Goal: Submit feedback/report problem

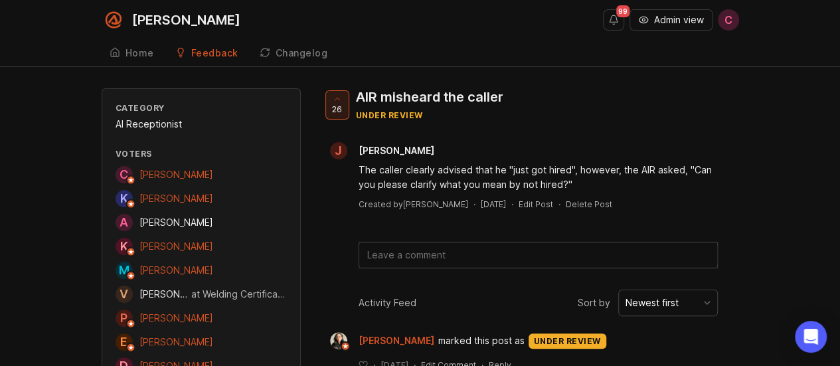
click at [654, 18] on span "Admin view" at bounding box center [679, 19] width 50 height 13
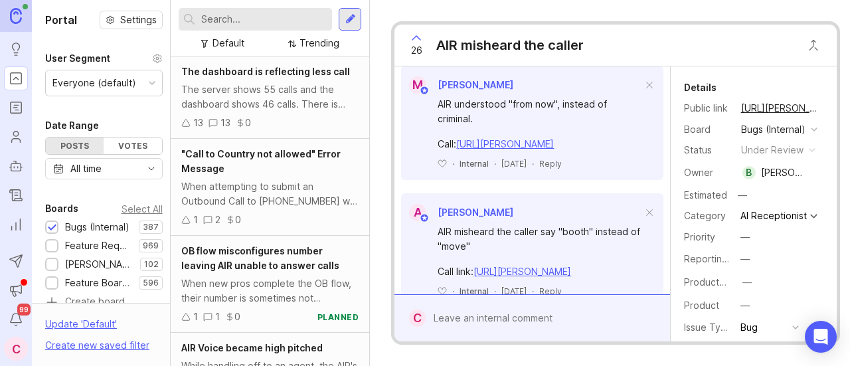
scroll to position [440, 0]
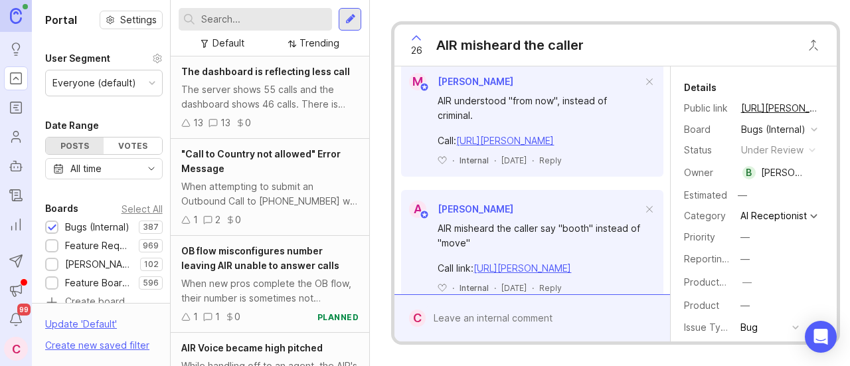
click at [823, 110] on button "copy icon" at bounding box center [832, 108] width 19 height 19
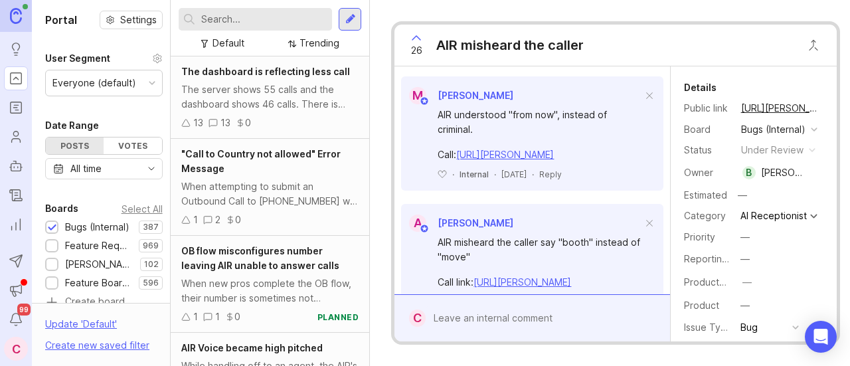
scroll to position [428, 0]
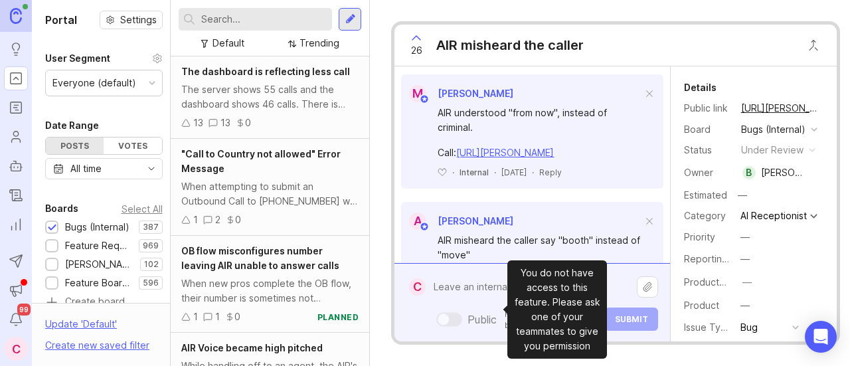
click at [493, 303] on div "Public Mentioned admins will be notified. Submit" at bounding box center [542, 302] width 232 height 56
paste textarea "AIR misheard “Berry Curtis Insurance Agency” as “Verde’s Insurance Agency” and …"
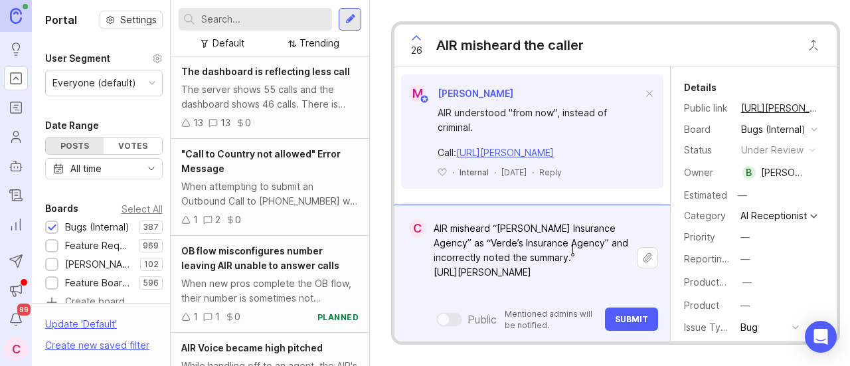
click at [590, 250] on textarea "AIR misheard “Berry Curtis Insurance Agency” as “Verde’s Insurance Agency” and …" at bounding box center [531, 258] width 211 height 84
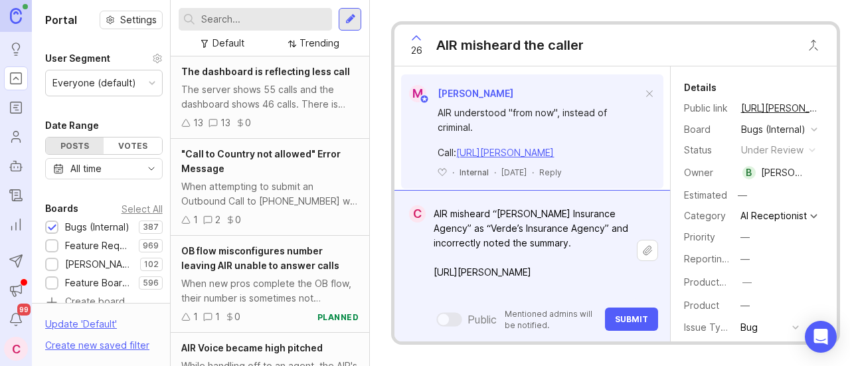
click at [584, 232] on textarea "AIR misheard “[PERSON_NAME] Insurance Agency” as “Verde’s Insurance Agency” and…" at bounding box center [531, 250] width 211 height 98
click at [525, 234] on textarea "AIR misheard “[PERSON_NAME] Insurance Agency” as “Verde’s Insurance Agency” and…" at bounding box center [531, 250] width 211 height 98
click at [609, 233] on textarea "AIR misheard “Berry Curtis Insurance Agency” as “Verde’s Insurance Agency” and …" at bounding box center [531, 250] width 211 height 98
drag, startPoint x: 480, startPoint y: 234, endPoint x: 445, endPoint y: 236, distance: 35.2
click at [445, 236] on textarea "AIR misheard “Berry Curtis Insurance Agency” as “Verde’s Insurance Agency” and …" at bounding box center [531, 250] width 211 height 98
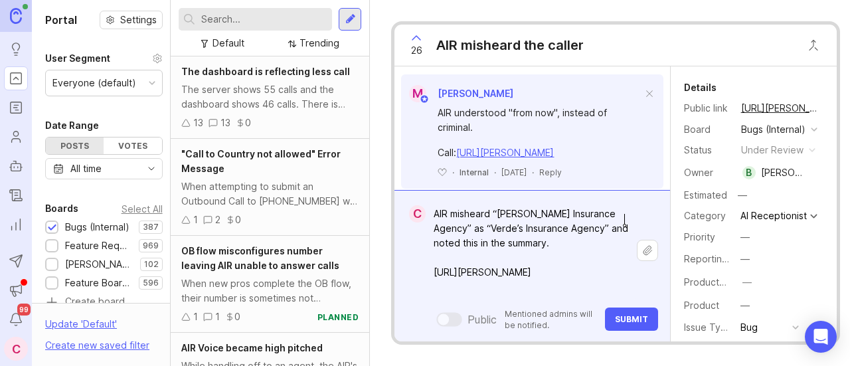
type textarea "AIR misheard “[PERSON_NAME] Insurance Agency” as “Verde’s Insurance Agency” and…"
click at [626, 315] on button "Submit" at bounding box center [631, 318] width 53 height 23
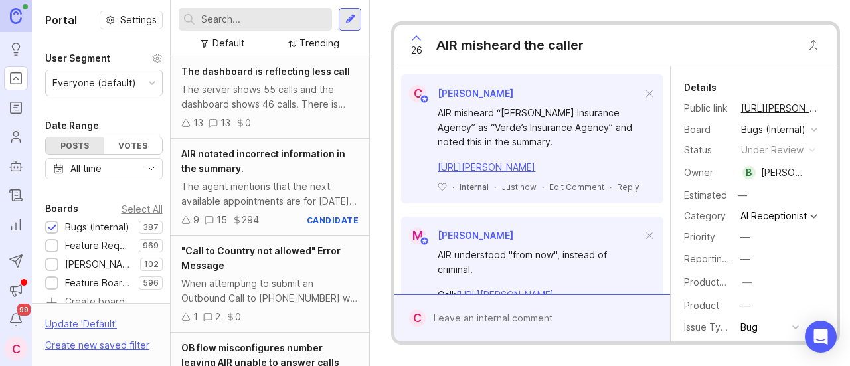
click at [584, 175] on div "[URL][PERSON_NAME]" at bounding box center [540, 167] width 204 height 15
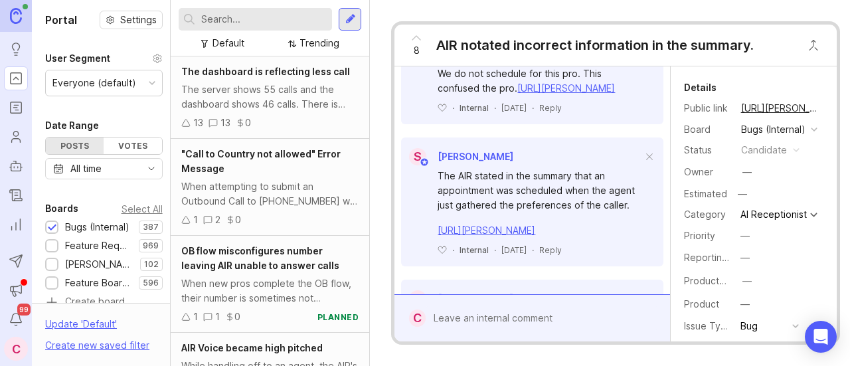
scroll to position [1536, 0]
click at [823, 106] on button "copy icon" at bounding box center [832, 108] width 19 height 19
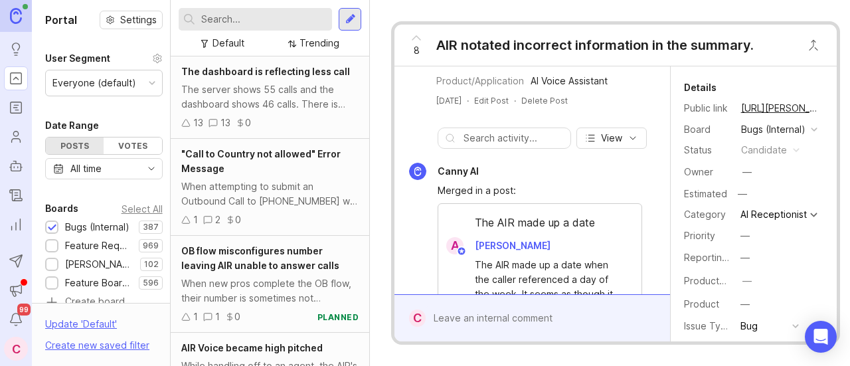
scroll to position [382, 0]
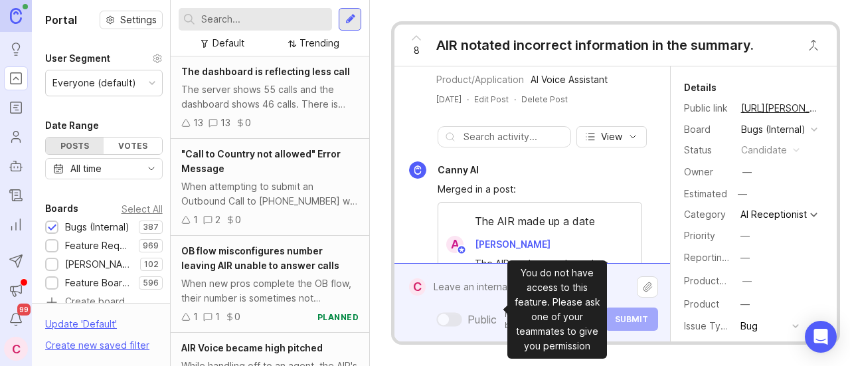
click at [485, 310] on div "Public Mentioned admins will be notified. Submit" at bounding box center [542, 302] width 232 height 56
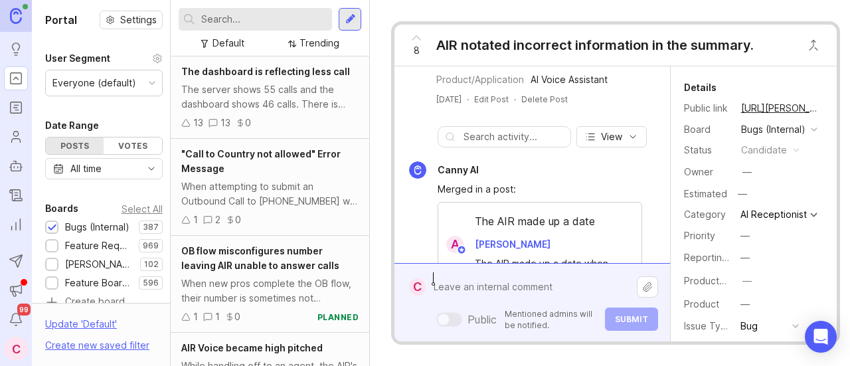
paste textarea "AIR misinterpreted “[PERSON_NAME]” as “Verde’s”"
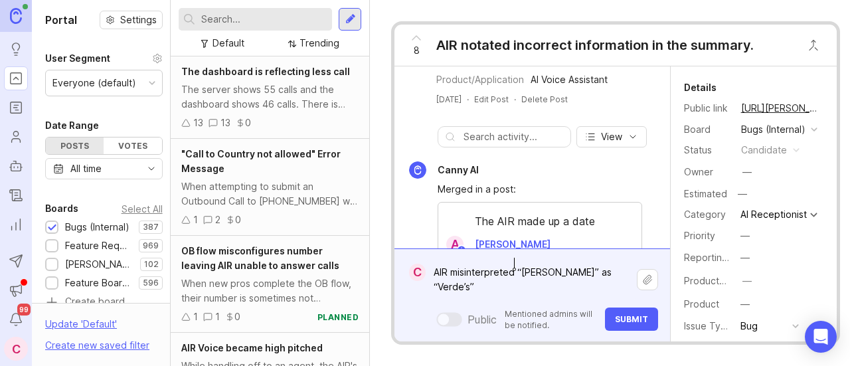
click at [511, 262] on textarea "AIR misinterpreted “[PERSON_NAME]” as “Verde’s”" at bounding box center [531, 280] width 211 height 40
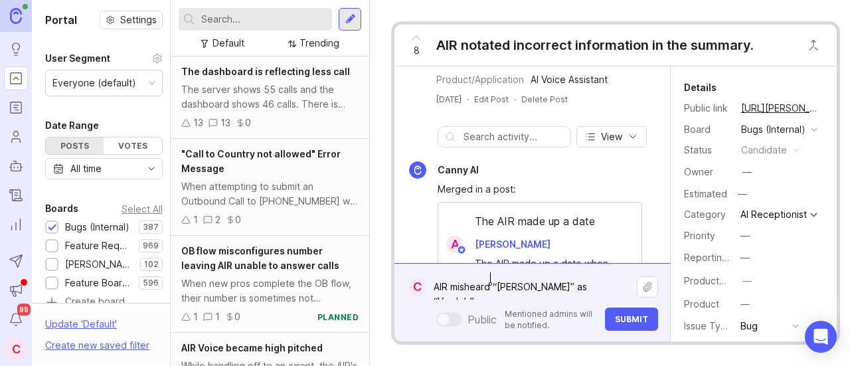
click at [548, 275] on textarea "AIR misheard “[PERSON_NAME]” as “Verde’s”" at bounding box center [531, 286] width 211 height 25
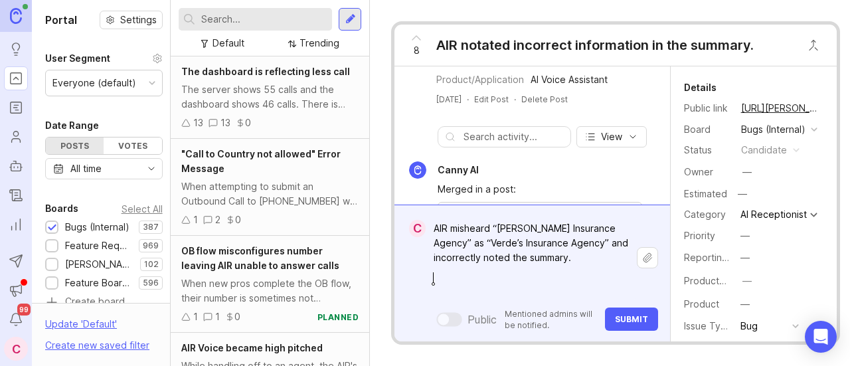
paste textarea "[URL][PERSON_NAME]"
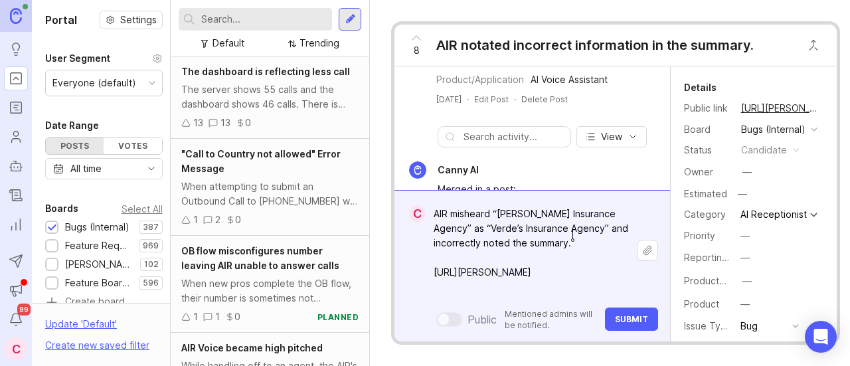
click at [584, 233] on textarea "AIR misheard “[PERSON_NAME] Insurance Agency” as “Verde’s Insurance Agency” and…" at bounding box center [531, 250] width 211 height 98
type textarea "AIR misheard “[PERSON_NAME] Insurance Agency” as “Verde’s Insurance Agency” and…"
click at [628, 314] on span "Submit" at bounding box center [631, 319] width 33 height 10
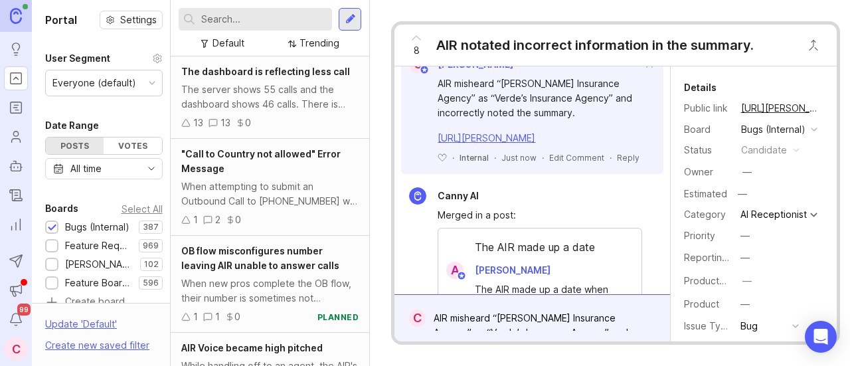
scroll to position [499, 0]
click at [414, 42] on icon at bounding box center [416, 38] width 16 height 16
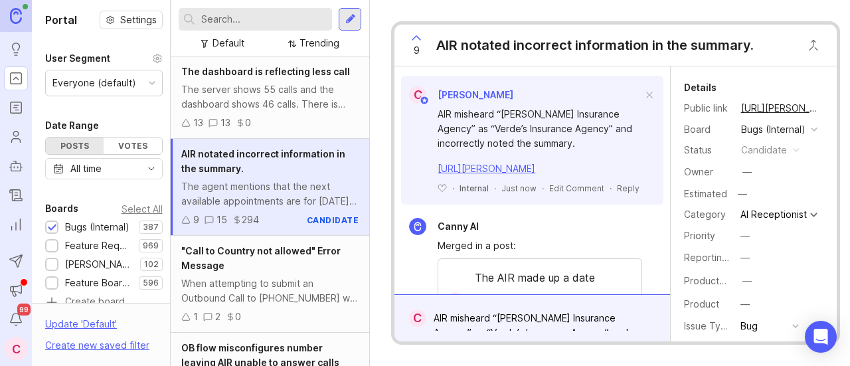
scroll to position [464, 0]
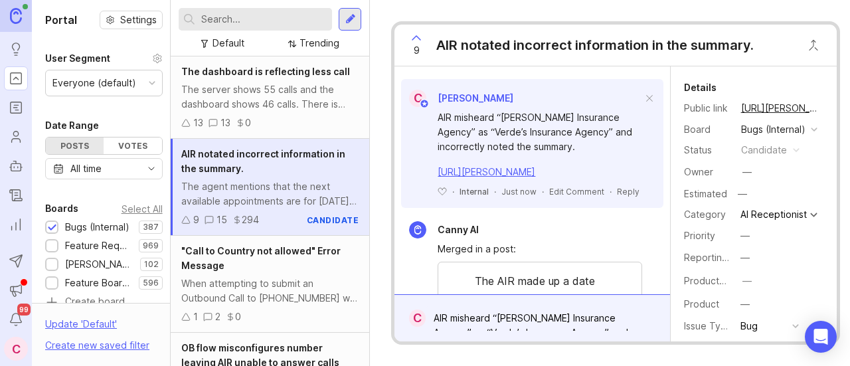
drag, startPoint x: 587, startPoint y: 242, endPoint x: 438, endPoint y: 174, distance: 163.7
click at [438, 174] on div "AIR misheard “[PERSON_NAME] Insurance Agency” as “Verde’s Insurance Agency” and…" at bounding box center [540, 144] width 204 height 69
copy div "AIR misheard “[PERSON_NAME] Insurance Agency” as “Verde’s Insurance Agency” and…"
click at [593, 154] on div "AIR misheard “[PERSON_NAME] Insurance Agency” as “Verde’s Insurance Agency” and…" at bounding box center [540, 132] width 204 height 44
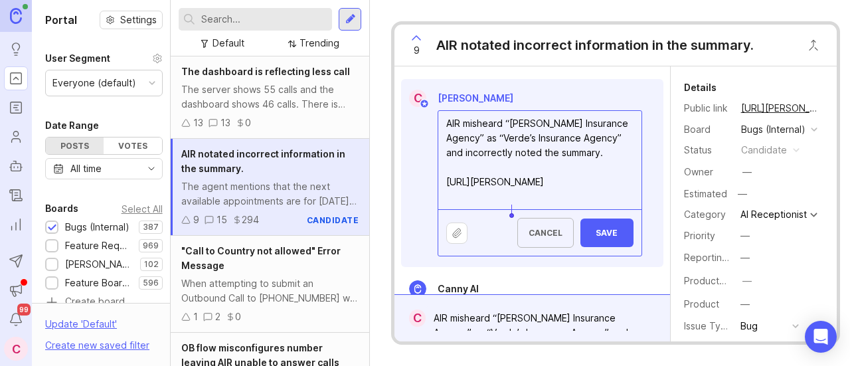
drag, startPoint x: 465, startPoint y: 213, endPoint x: 510, endPoint y: 213, distance: 45.1
click at [510, 209] on textarea "AIR misheard “[PERSON_NAME] Insurance Agency” as “Verde’s Insurance Agency” and…" at bounding box center [539, 160] width 202 height 98
click at [494, 208] on textarea "AIR misheard “[PERSON_NAME] Insurance Agency” as “Verde’s Insurance Agency” and…" at bounding box center [539, 160] width 202 height 98
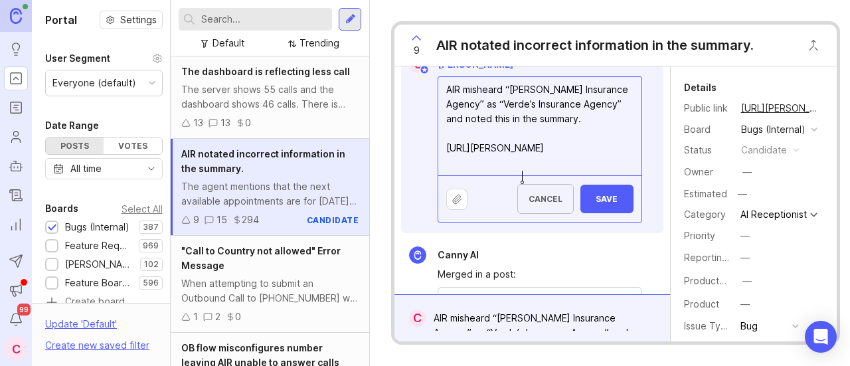
scroll to position [499, 0]
type textarea "AIR misheard “[PERSON_NAME] Insurance Agency” as “Verde’s Insurance Agency” and…"
click at [597, 212] on button "Save" at bounding box center [606, 198] width 53 height 29
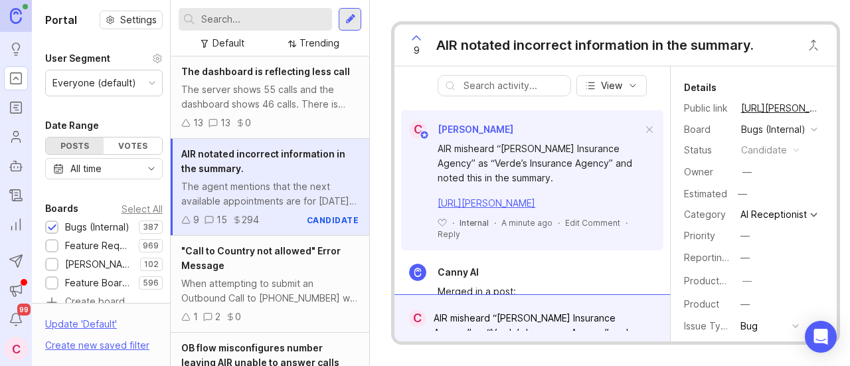
scroll to position [430, 0]
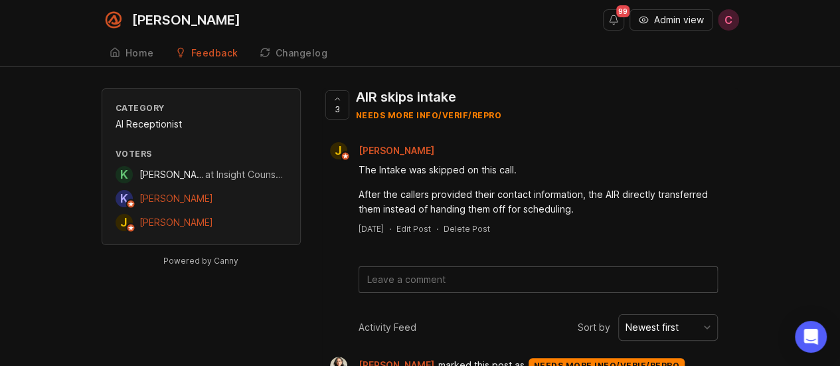
click at [665, 22] on span "Admin view" at bounding box center [679, 19] width 50 height 13
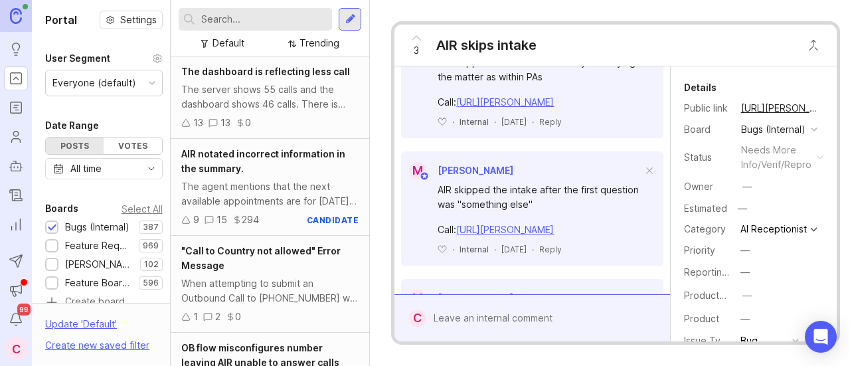
scroll to position [637, 0]
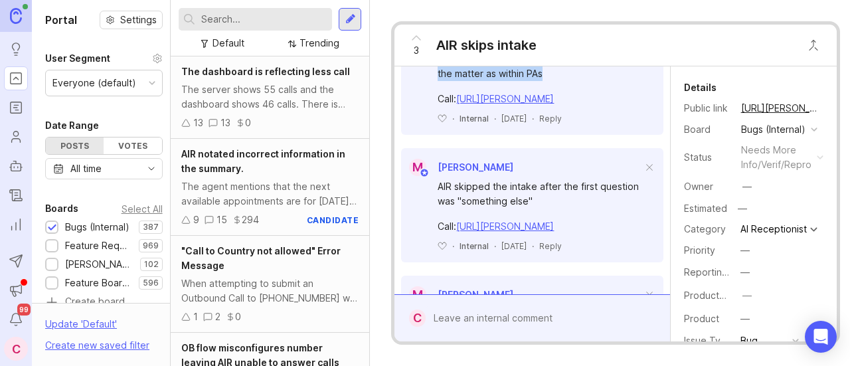
drag, startPoint x: 439, startPoint y: 129, endPoint x: 597, endPoint y: 149, distance: 159.3
click at [597, 81] on div "AIR skipped intake after correctly identifying the matter as within PAs" at bounding box center [540, 66] width 204 height 29
copy div "AIR skipped intake after correctly identifying the matter as within PAs"
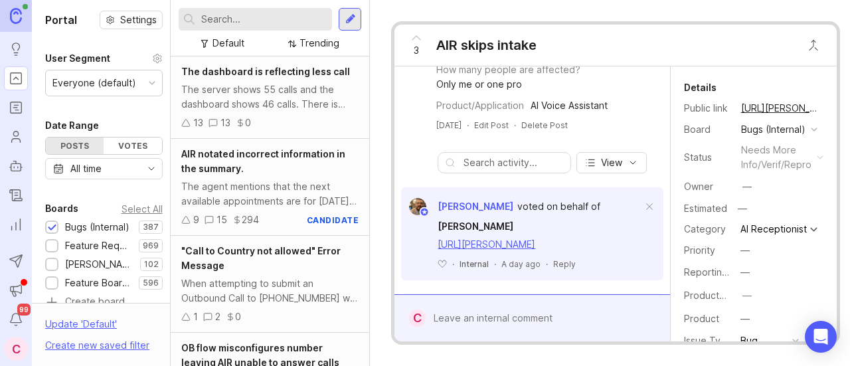
scroll to position [365, 0]
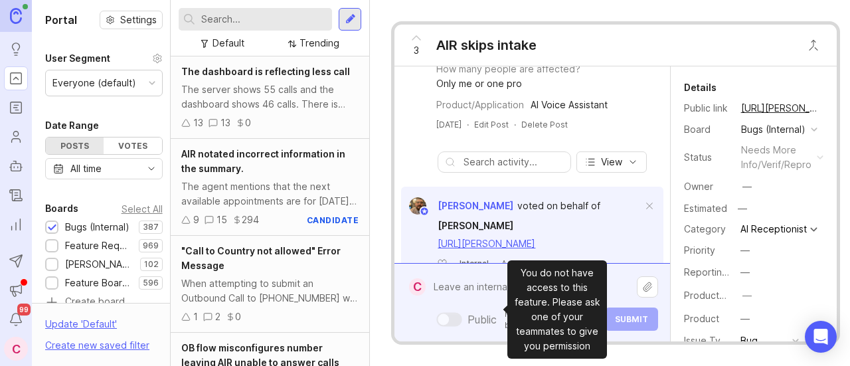
click at [482, 311] on div "Public Mentioned admins will be notified. Submit" at bounding box center [542, 302] width 232 height 56
paste textarea "AIR skipped intake after correctly identifying the matter as within PAs"
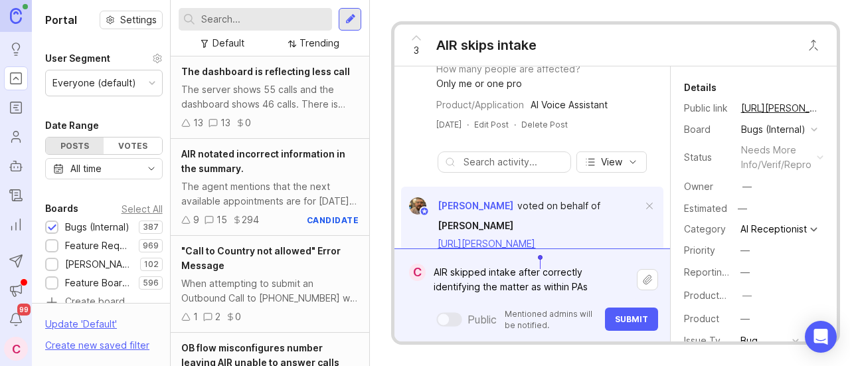
drag, startPoint x: 545, startPoint y: 280, endPoint x: 540, endPoint y: 268, distance: 13.4
click at [540, 268] on textarea "AIR skipped intake after correctly identifying the matter as within PAs" at bounding box center [531, 280] width 211 height 40
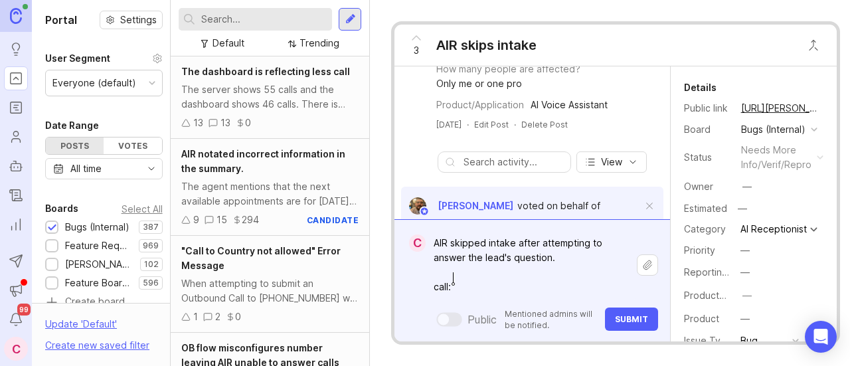
paste textarea "https://agent.smith.ai/agent/call/CA117abaa5533d3f2cf253aaa18abd0c32/"
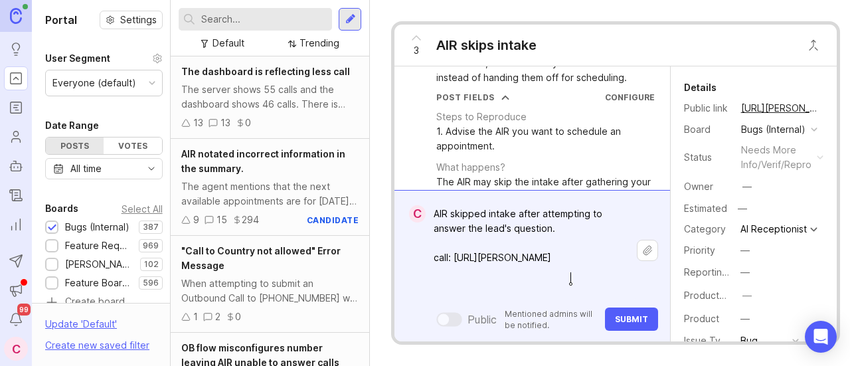
scroll to position [0, 0]
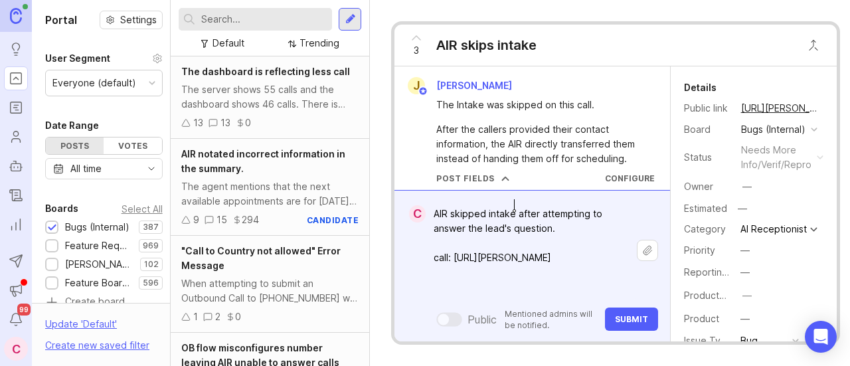
click at [513, 204] on textarea "AIR skipped intake after attempting to answer the lead's question. call: https:…" at bounding box center [531, 250] width 211 height 98
click at [568, 220] on textarea "AIR skipped intake after attempting to answer the lead's question. call: https:…" at bounding box center [531, 250] width 211 height 98
type textarea "AIR skipped intake after attempting to answer the lead's question. call: https:…"
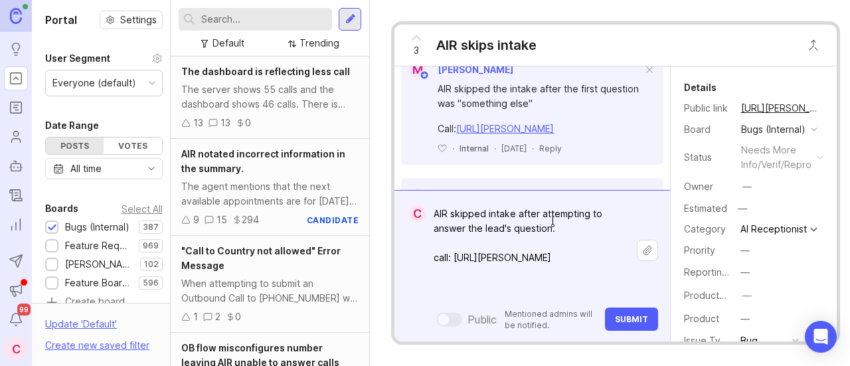
scroll to position [730, 0]
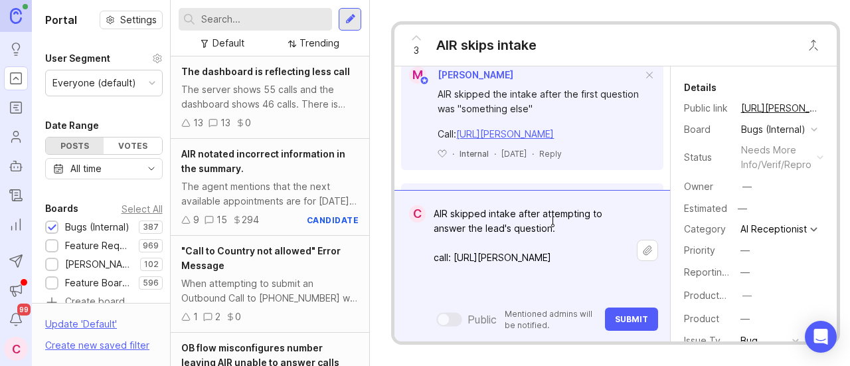
click at [631, 321] on form "C AIR skipped intake after attempting to answer the lead's question. call: http…" at bounding box center [531, 265] width 275 height 151
click at [635, 314] on span "Submit" at bounding box center [631, 319] width 33 height 10
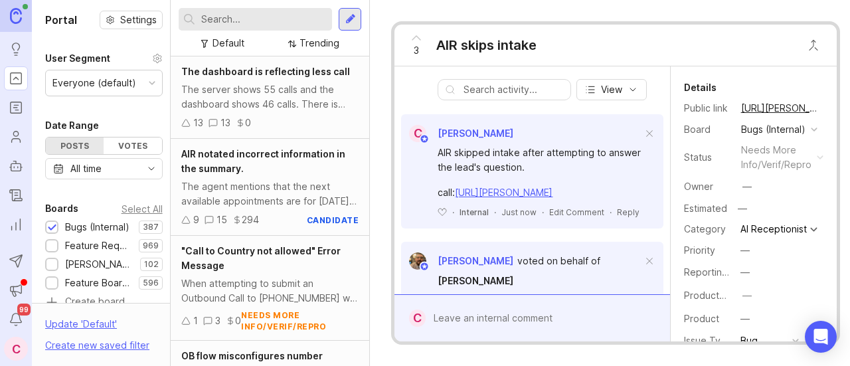
scroll to position [437, 0]
click at [418, 43] on span "3" at bounding box center [416, 50] width 5 height 15
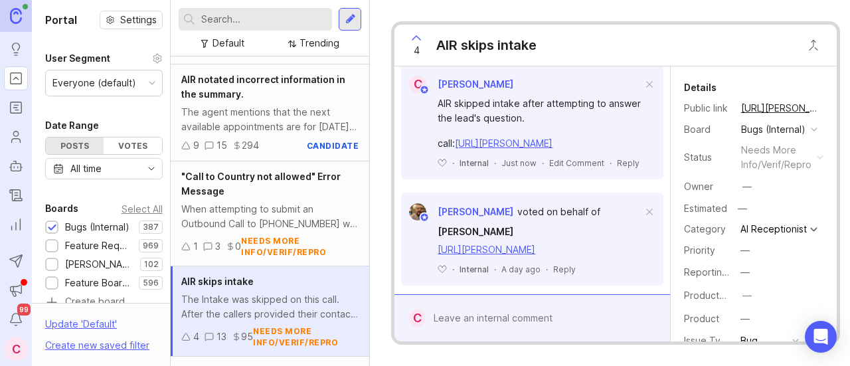
scroll to position [481, 0]
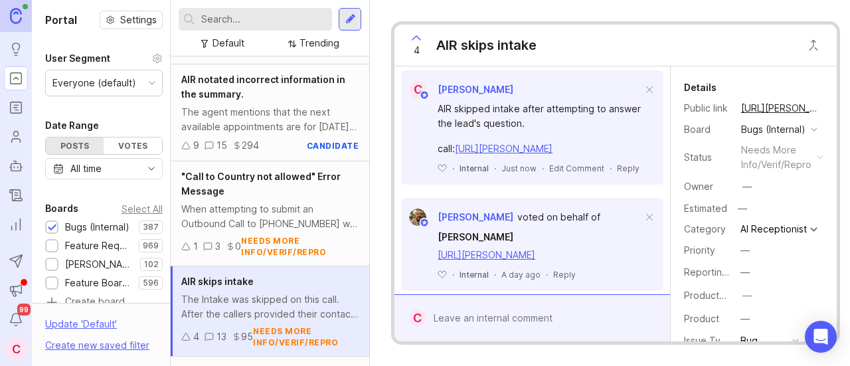
click at [823, 104] on button "copy icon" at bounding box center [832, 108] width 19 height 19
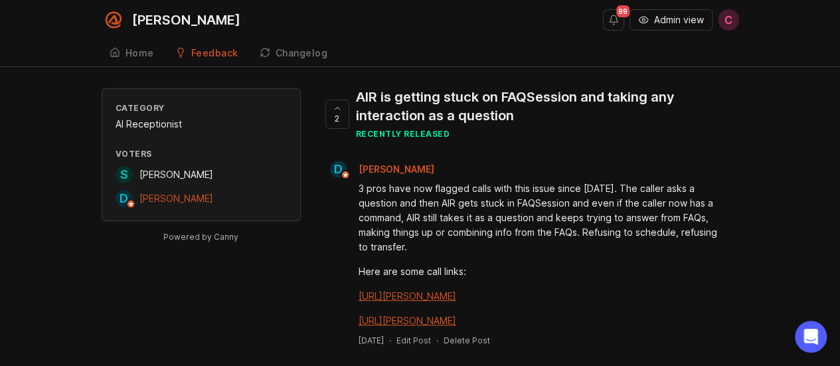
click at [658, 18] on span "Admin view" at bounding box center [679, 19] width 50 height 13
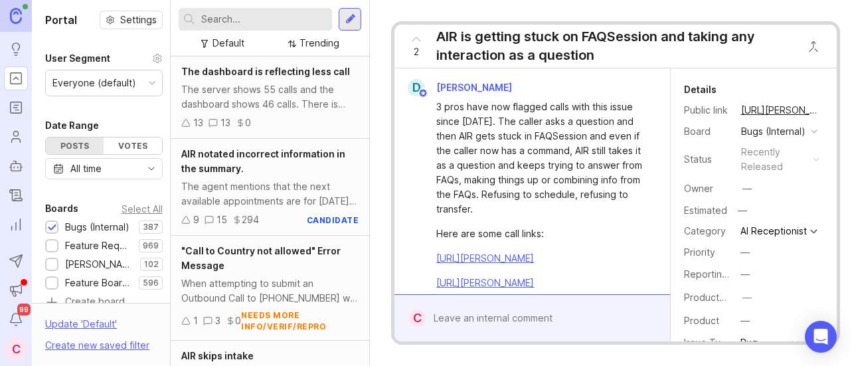
click at [271, 183] on div "The agent mentions that the next available appointments are for [DATE], or [DAT…" at bounding box center [269, 193] width 177 height 29
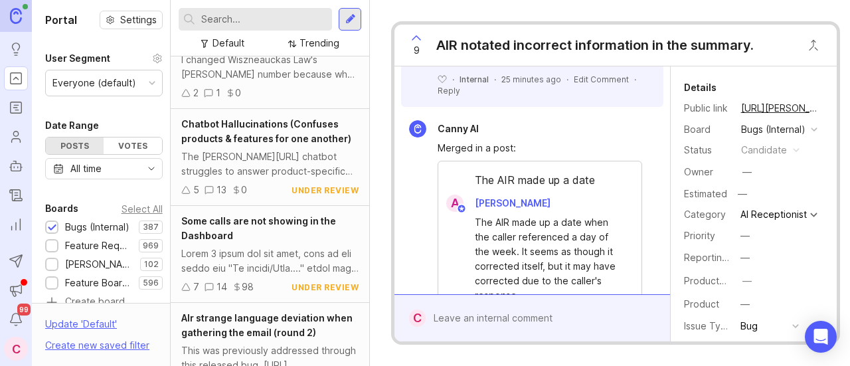
scroll to position [599, 0]
click at [244, 24] on input "text" at bounding box center [263, 19] width 125 height 15
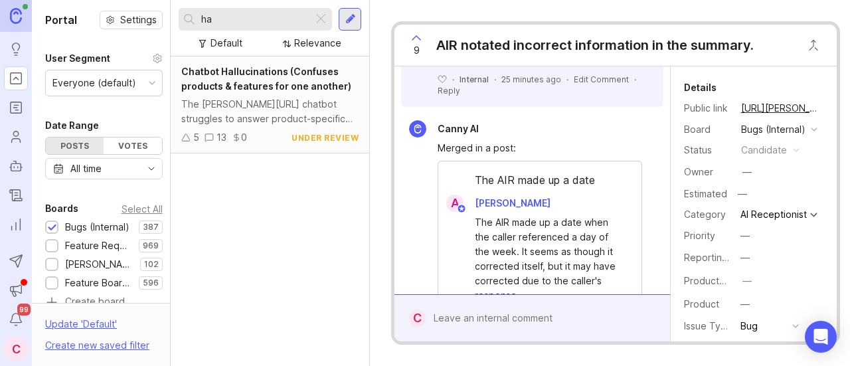
type input "h"
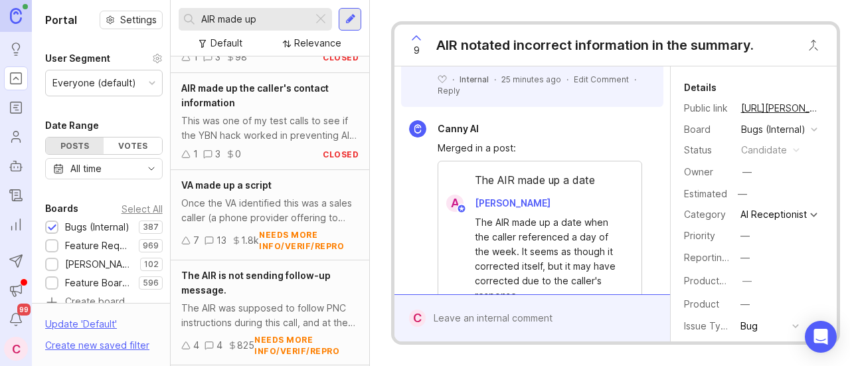
scroll to position [149, 0]
type input "AIR made up"
click at [301, 191] on div "VA made up a script Once the VA identified this was a sales caller (a phone pro…" at bounding box center [270, 214] width 199 height 90
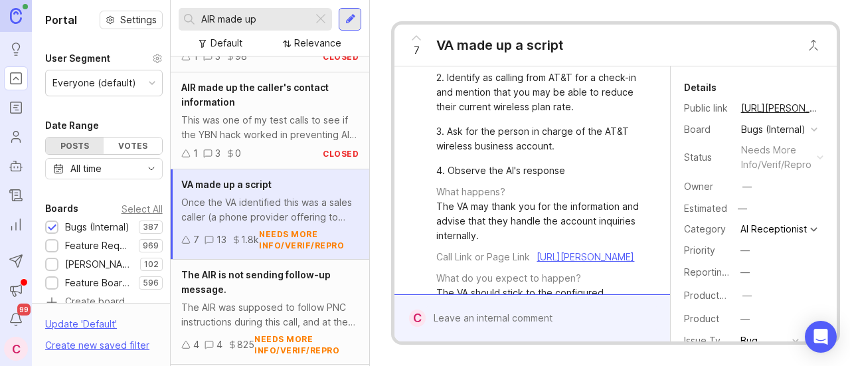
scroll to position [232, 0]
click at [823, 106] on button "copy icon" at bounding box center [832, 108] width 19 height 19
click at [502, 305] on div at bounding box center [542, 317] width 232 height 25
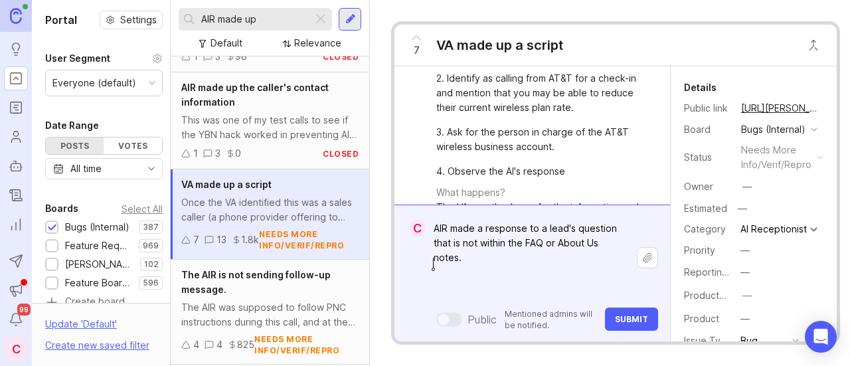
paste textarea "https://agent.smith.ai/agent/call/CA117abaa5533d3f2cf253aaa18abd0c32/"
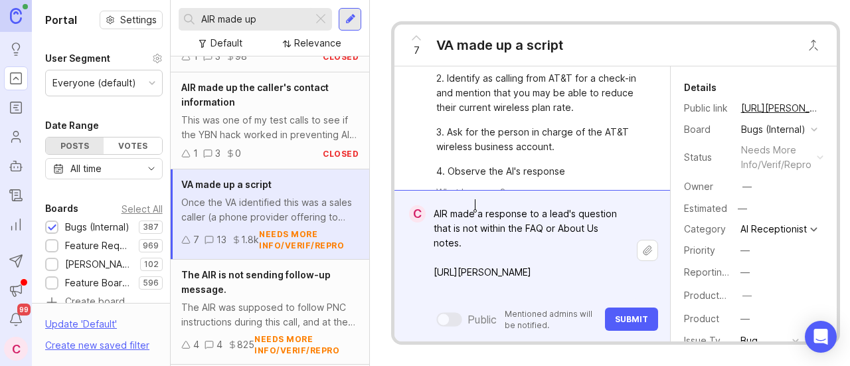
click at [475, 204] on textarea "AIR made a response to a lead's question that is not within the FAQ or About Us…" at bounding box center [531, 250] width 211 height 98
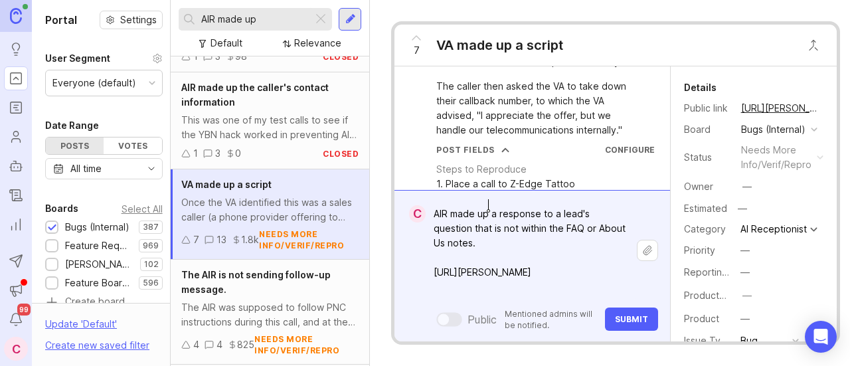
scroll to position [101, 0]
type textarea "AIR made up a response to a lead's question that is not within the FAQ or About…"
click at [623, 314] on span "Submit" at bounding box center [631, 319] width 33 height 10
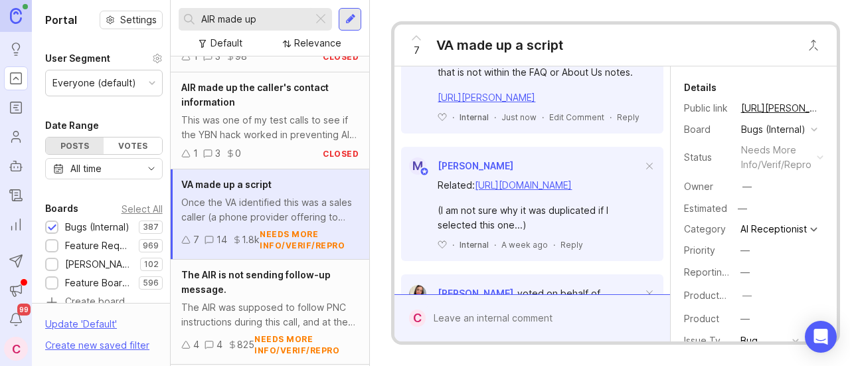
scroll to position [702, 0]
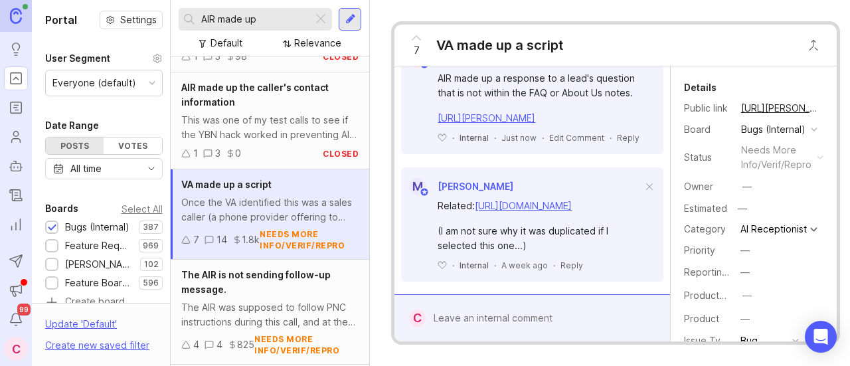
click at [414, 43] on span "7" at bounding box center [417, 50] width 6 height 15
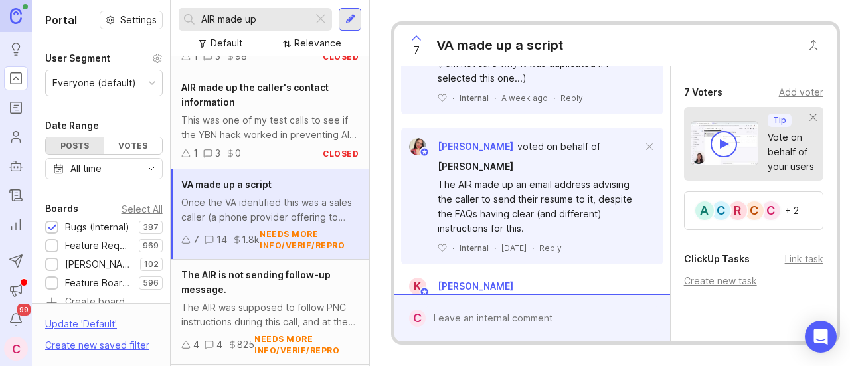
scroll to position [536, 0]
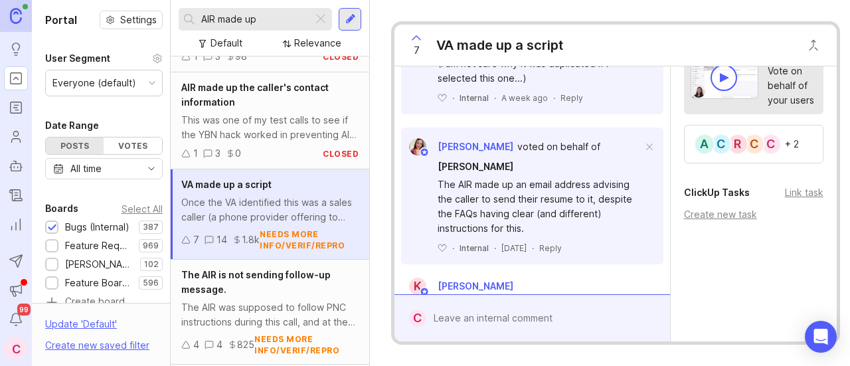
click at [789, 144] on div "C C R C A + 2" at bounding box center [753, 144] width 139 height 39
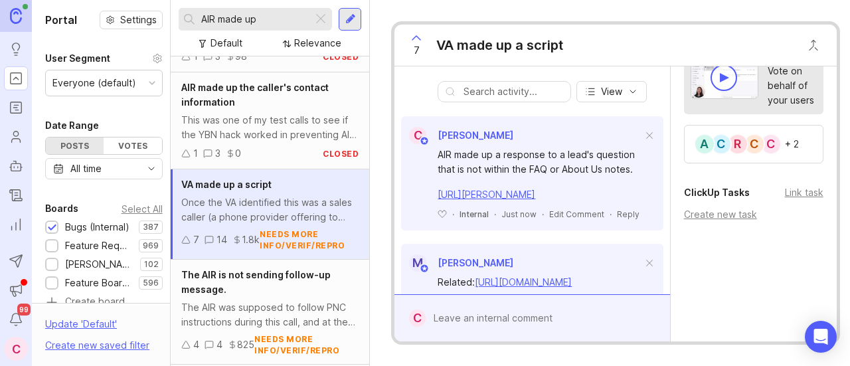
scroll to position [605, 0]
